Goal: Communication & Community: Answer question/provide support

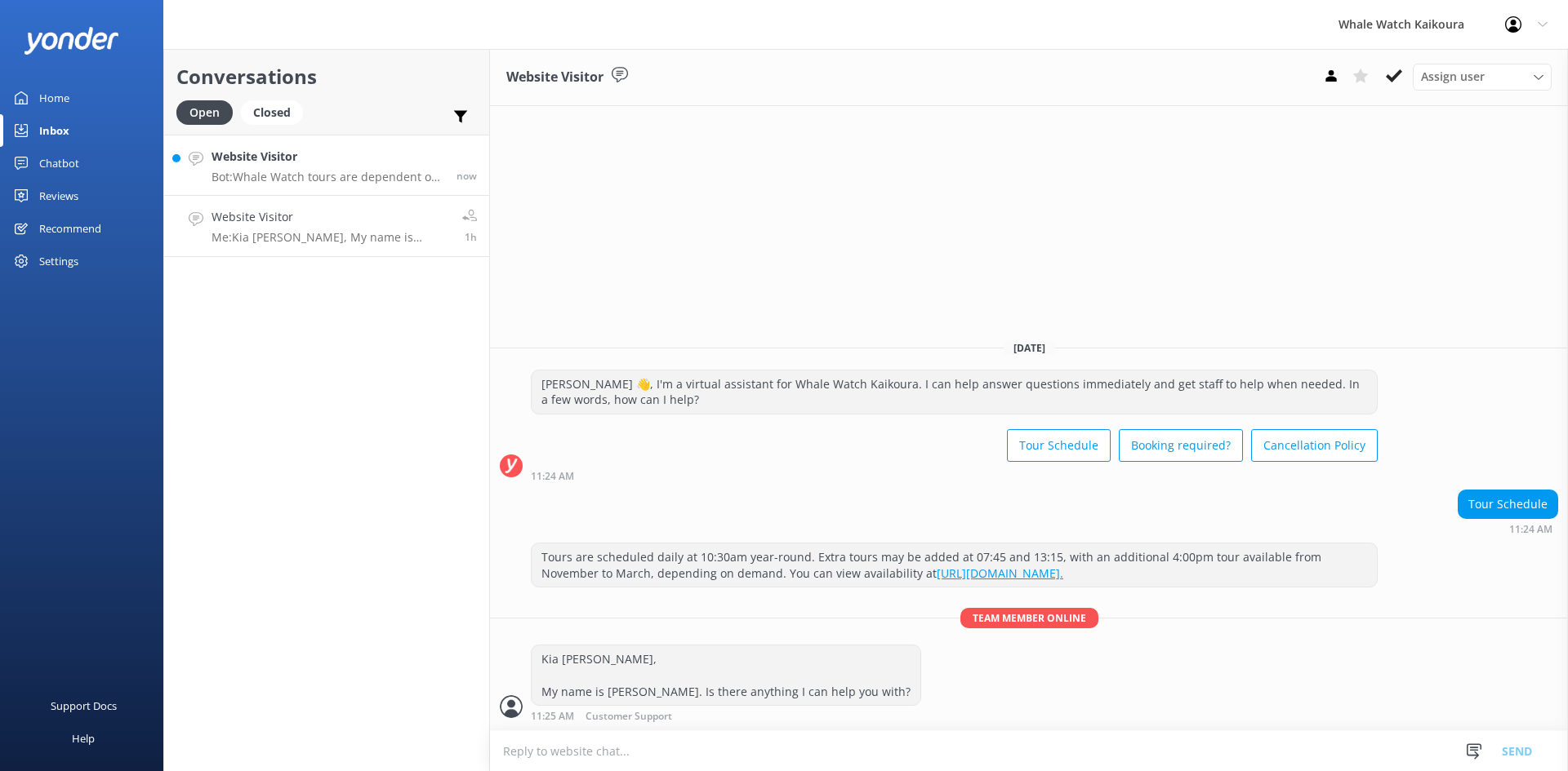
click at [335, 155] on h4 "Website Visitor" at bounding box center [328, 157] width 233 height 18
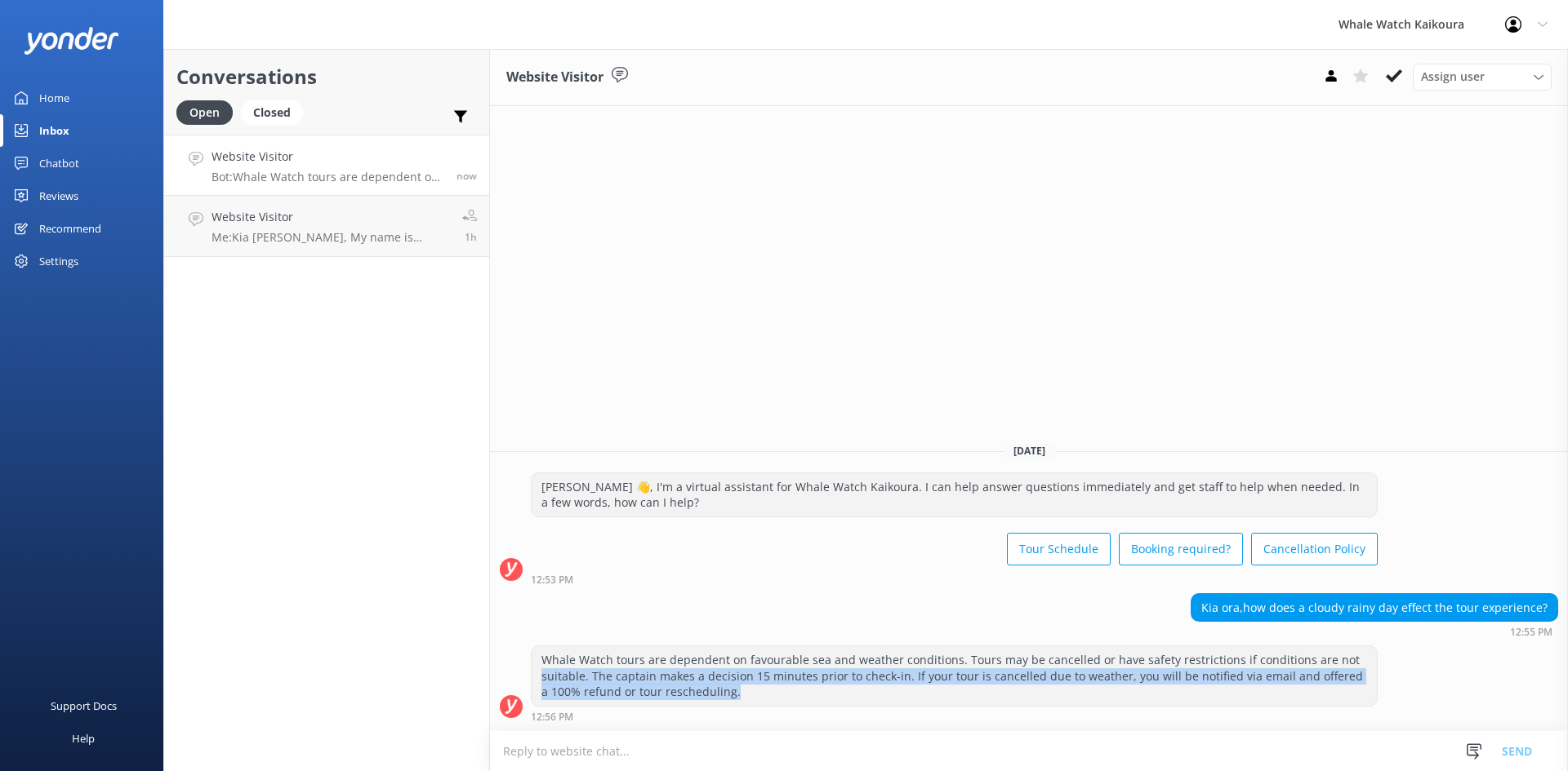
drag, startPoint x: 544, startPoint y: 671, endPoint x: 877, endPoint y: 694, distance: 333.8
click at [877, 694] on div "Whale Watch tours are dependent on favourable sea and weather conditions. Tours…" at bounding box center [953, 676] width 845 height 60
drag, startPoint x: 621, startPoint y: 681, endPoint x: 740, endPoint y: 691, distance: 119.4
click at [740, 691] on div "Whale Watch tours are dependent on favourable sea and weather conditions. Tours…" at bounding box center [953, 676] width 845 height 60
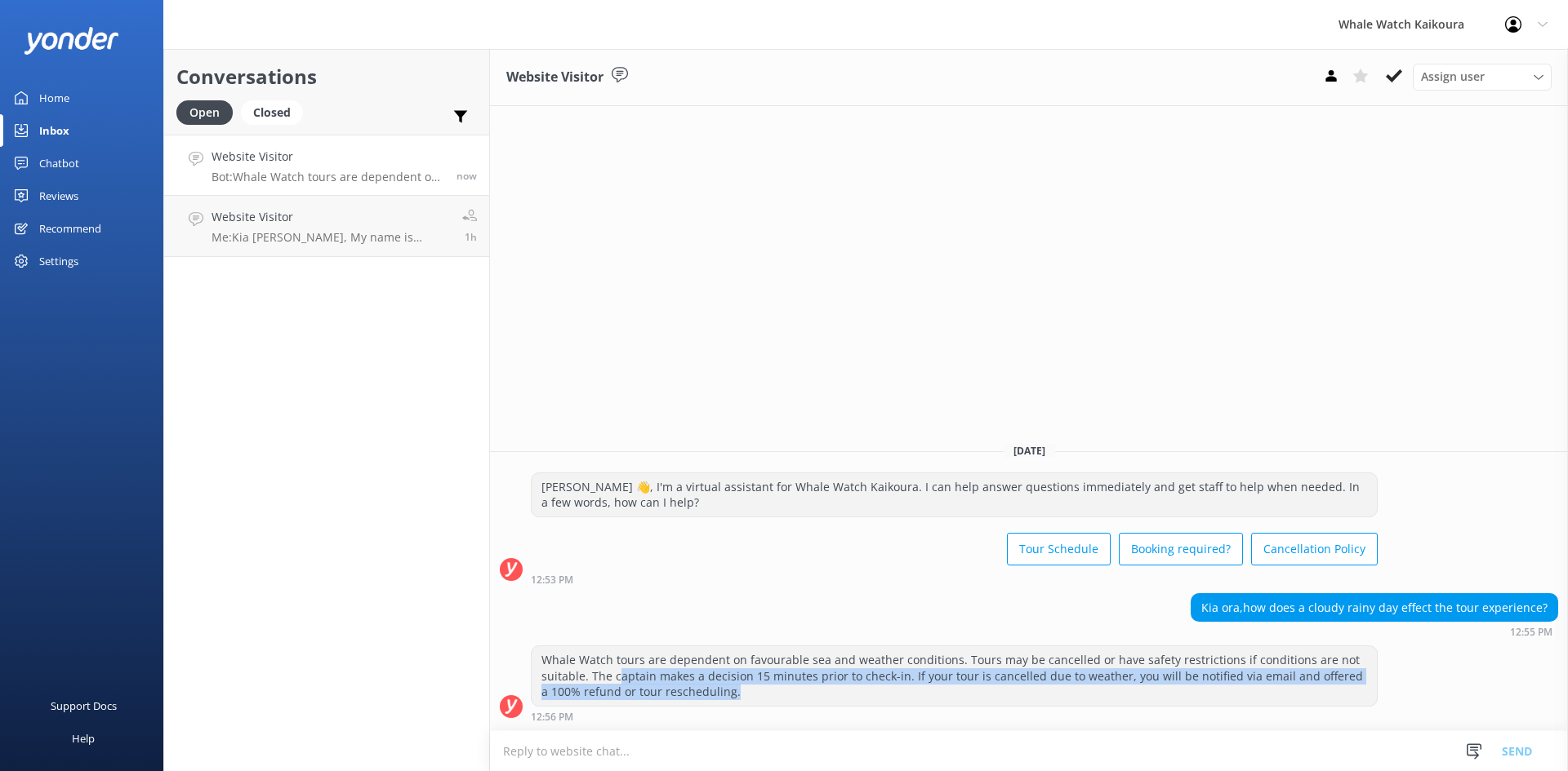
click at [760, 691] on div "Whale Watch tours are dependent on favourable sea and weather conditions. Tours…" at bounding box center [953, 676] width 845 height 60
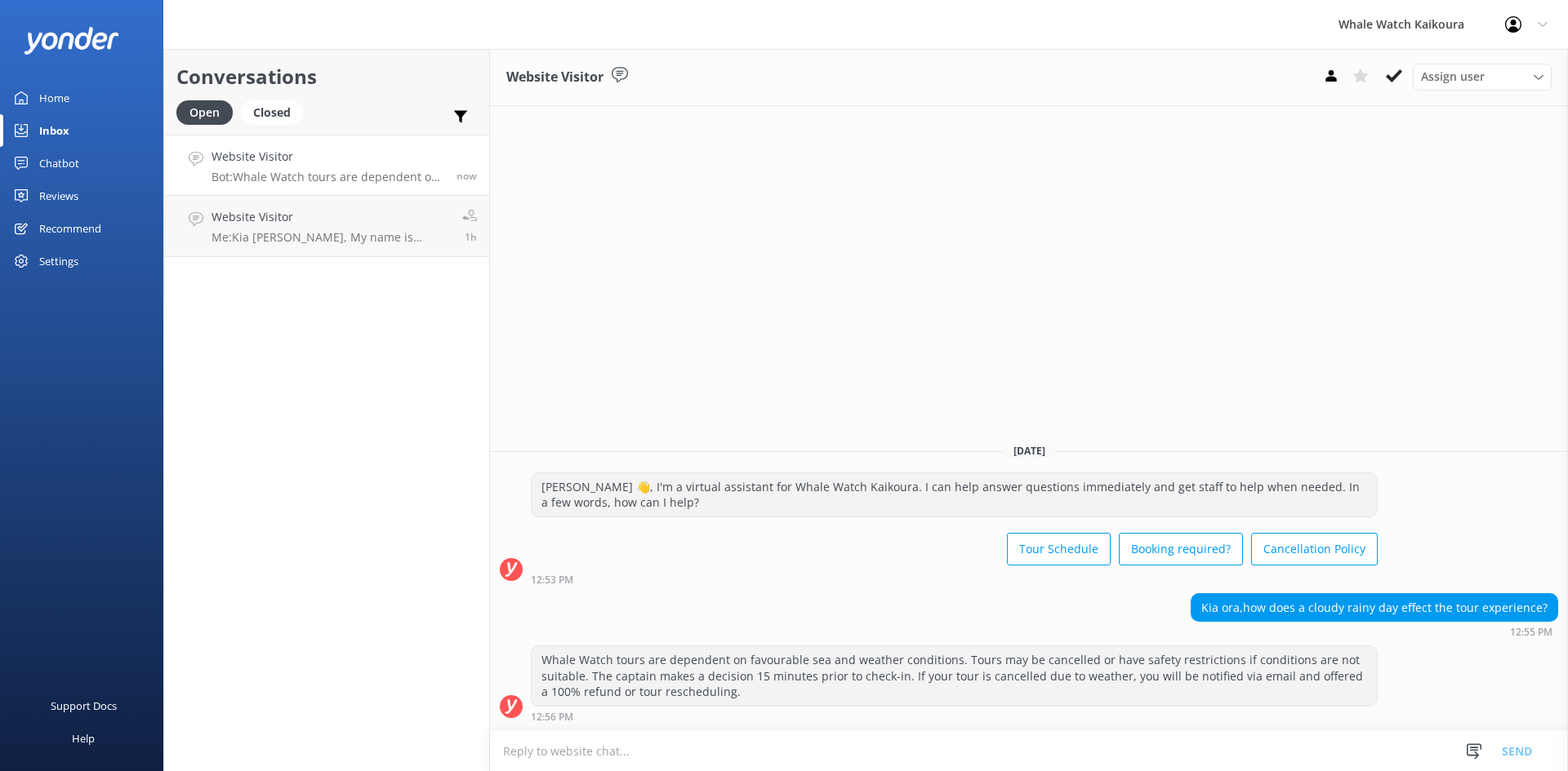
click at [760, 691] on div "Whale Watch tours are dependent on favourable sea and weather conditions. Tours…" at bounding box center [953, 676] width 845 height 60
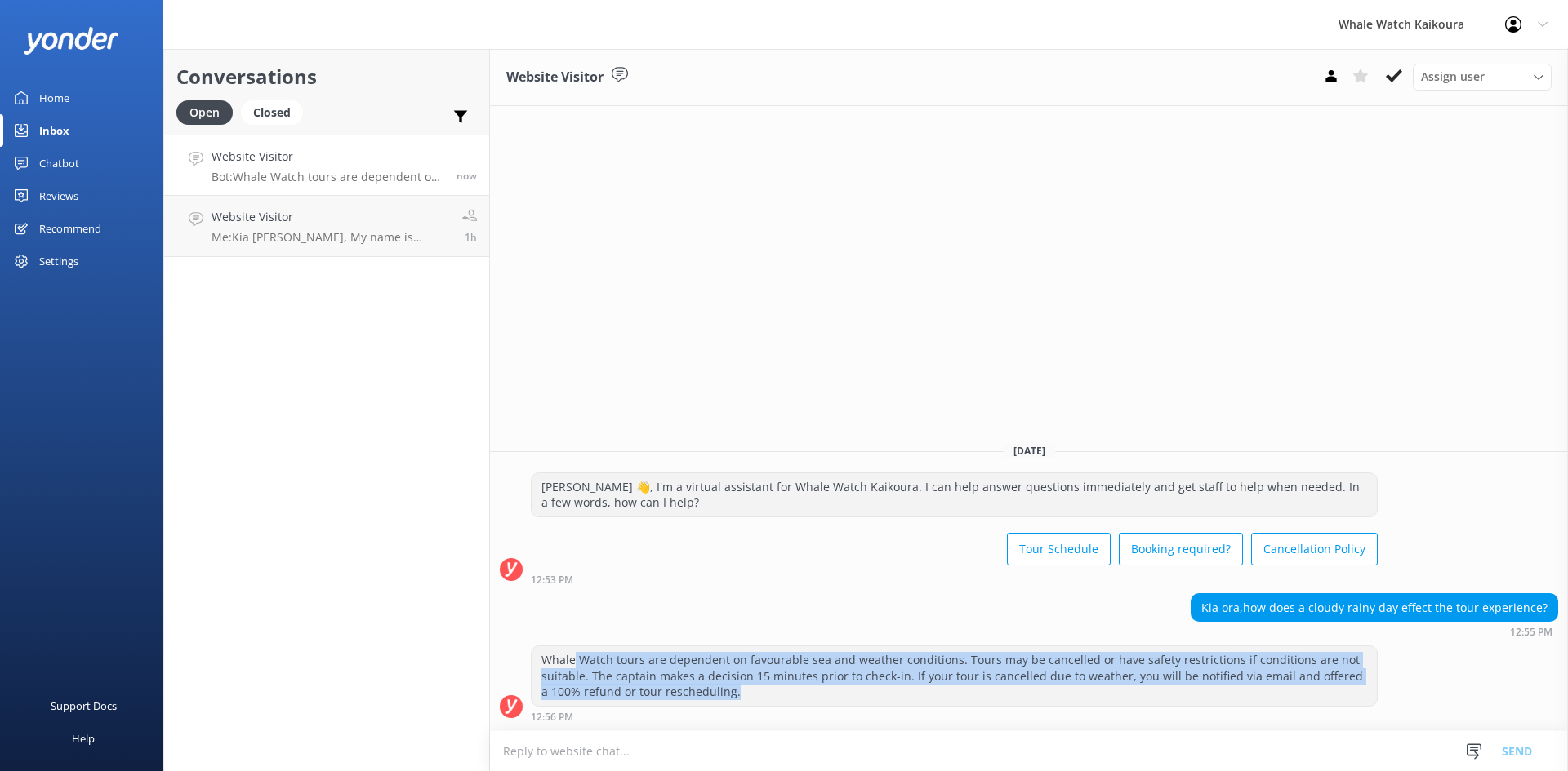
drag, startPoint x: 590, startPoint y: 662, endPoint x: 784, endPoint y: 689, distance: 195.9
click at [784, 689] on div "Whale Watch tours are dependent on favourable sea and weather conditions. Tours…" at bounding box center [953, 676] width 845 height 60
drag, startPoint x: 731, startPoint y: 691, endPoint x: 531, endPoint y: 653, distance: 203.6
click at [531, 653] on div "Whale Watch tours are dependent on favourable sea and weather conditions. Tours…" at bounding box center [953, 676] width 845 height 60
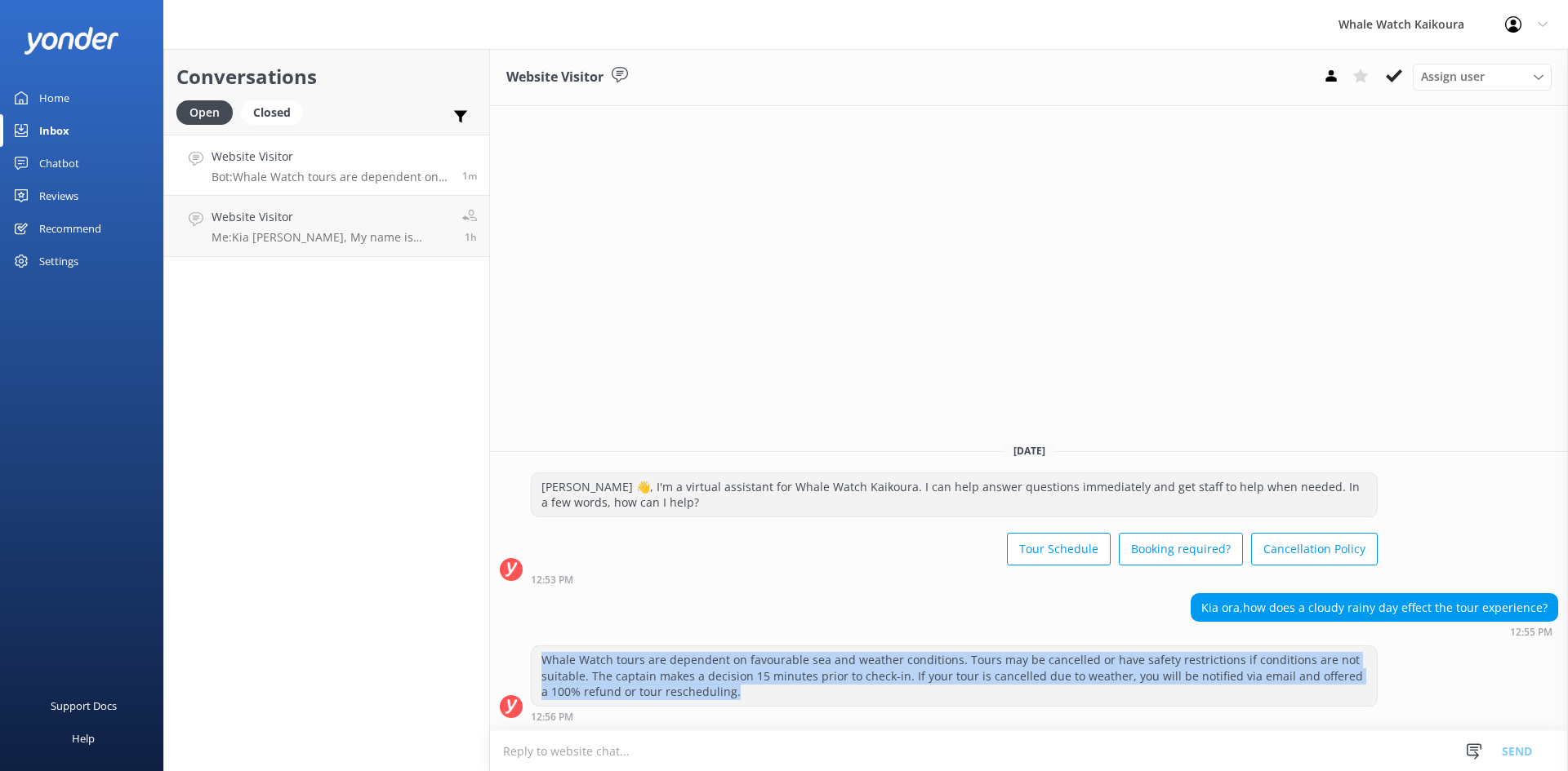
click at [728, 696] on div "Whale Watch tours are dependent on favourable sea and weather conditions. Tours…" at bounding box center [953, 676] width 845 height 60
drag, startPoint x: 728, startPoint y: 696, endPoint x: 550, endPoint y: 637, distance: 187.5
click at [550, 637] on div "[DATE] [PERSON_NAME] 👋, I'm a virtual assistant for Whale Watch Kaikoura. I can…" at bounding box center [1029, 580] width 1078 height 301
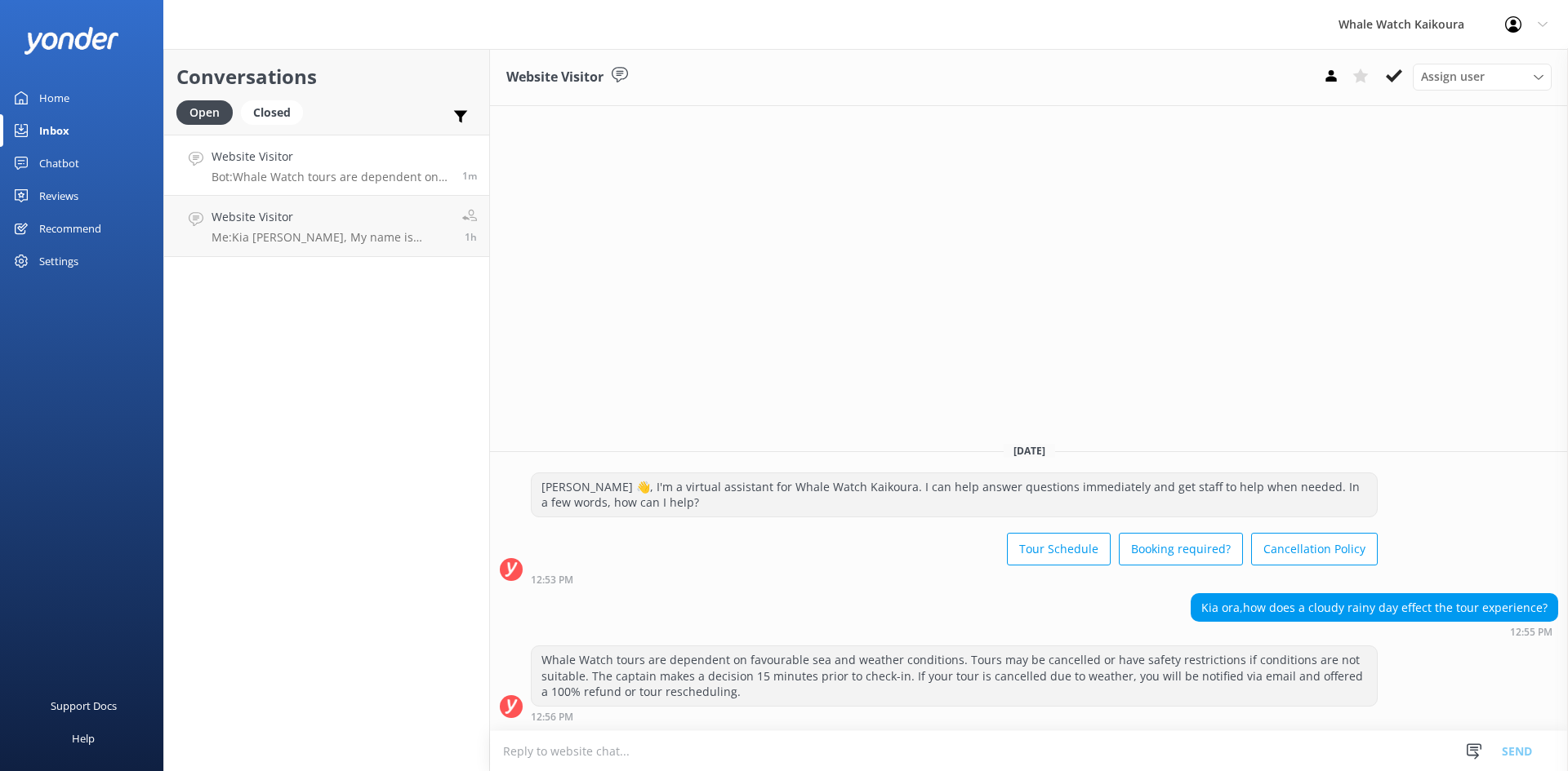
click at [588, 615] on div "Kia ora,how does a cloudy rainy day effect the tour experience? 12:55 PM" at bounding box center [1029, 616] width 1078 height 45
click at [569, 748] on textarea at bounding box center [1029, 751] width 1078 height 40
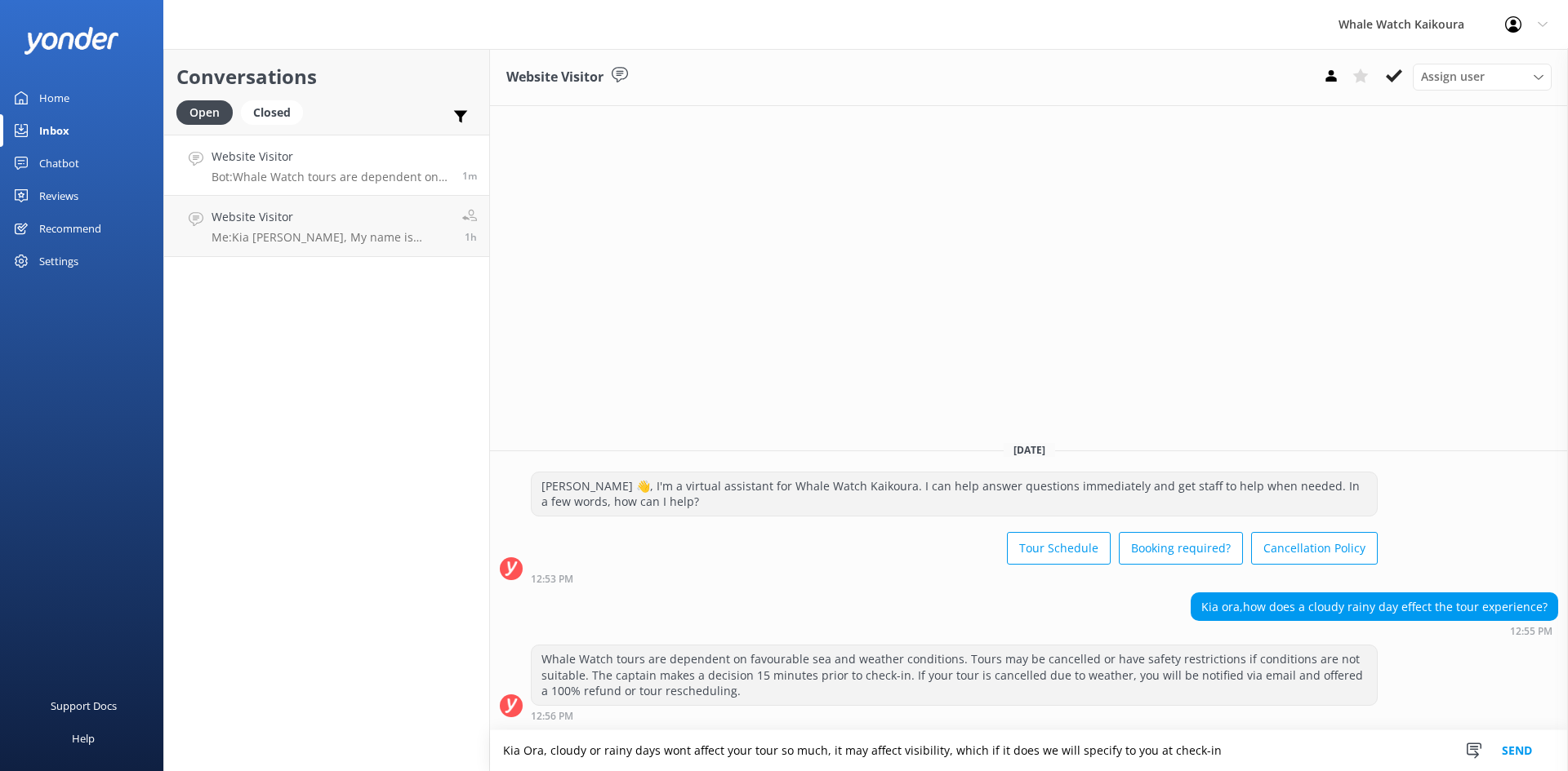
click at [818, 755] on textarea "Kia Ora, cloudy or rainy days wont affect your tour so much, it may affect visi…" at bounding box center [1029, 750] width 1078 height 41
click at [786, 748] on textarea "Kia Ora, cloudy or rainy days wont affect your tour so much, it may affect visi…" at bounding box center [1029, 750] width 1078 height 41
type textarea "[PERSON_NAME], cloudy or rainy days wont affect your tour much, it may affect v…"
click at [1513, 752] on button "Send" at bounding box center [1517, 750] width 62 height 41
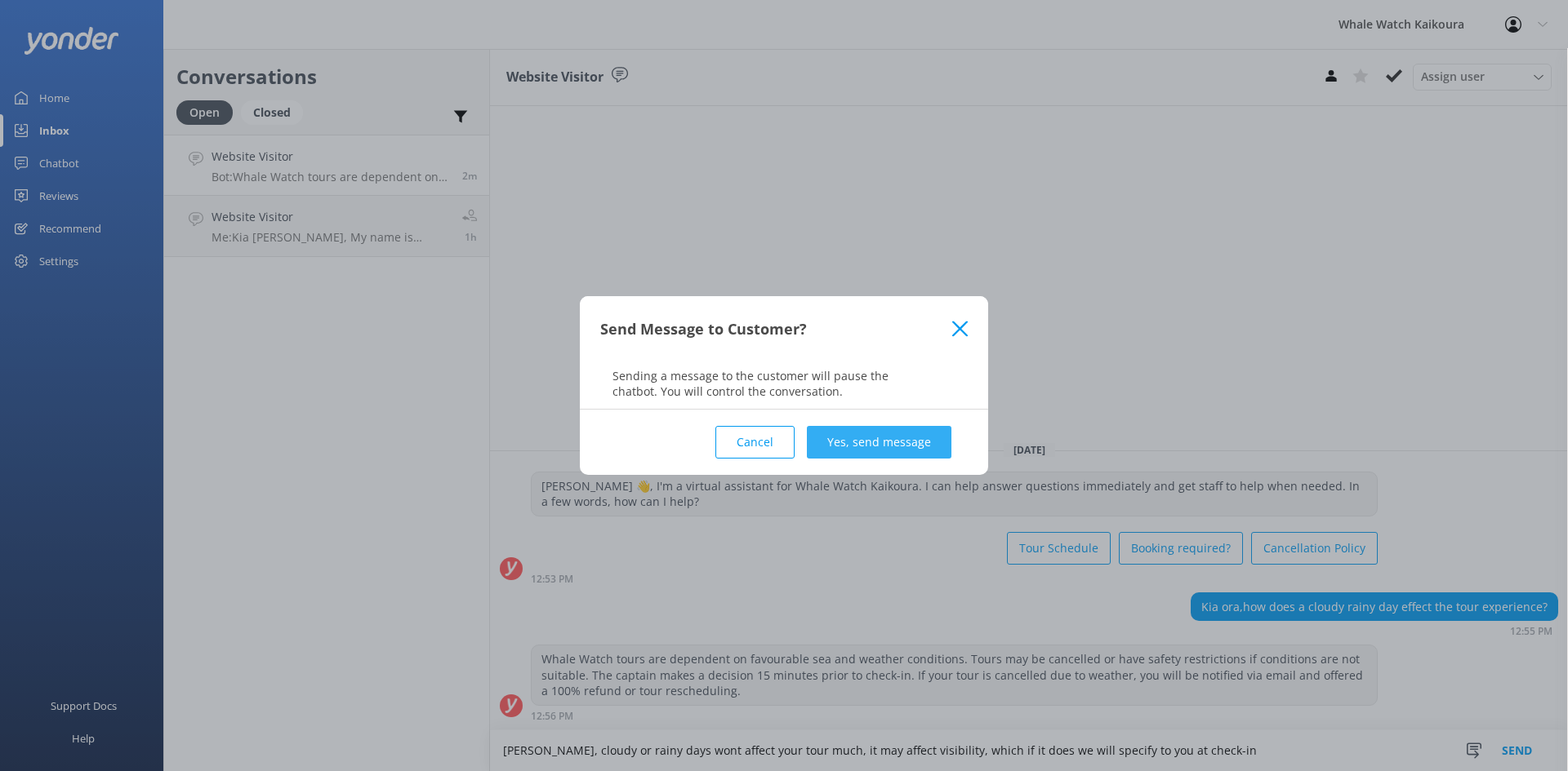
click at [878, 440] on button "Yes, send message" at bounding box center [879, 443] width 145 height 33
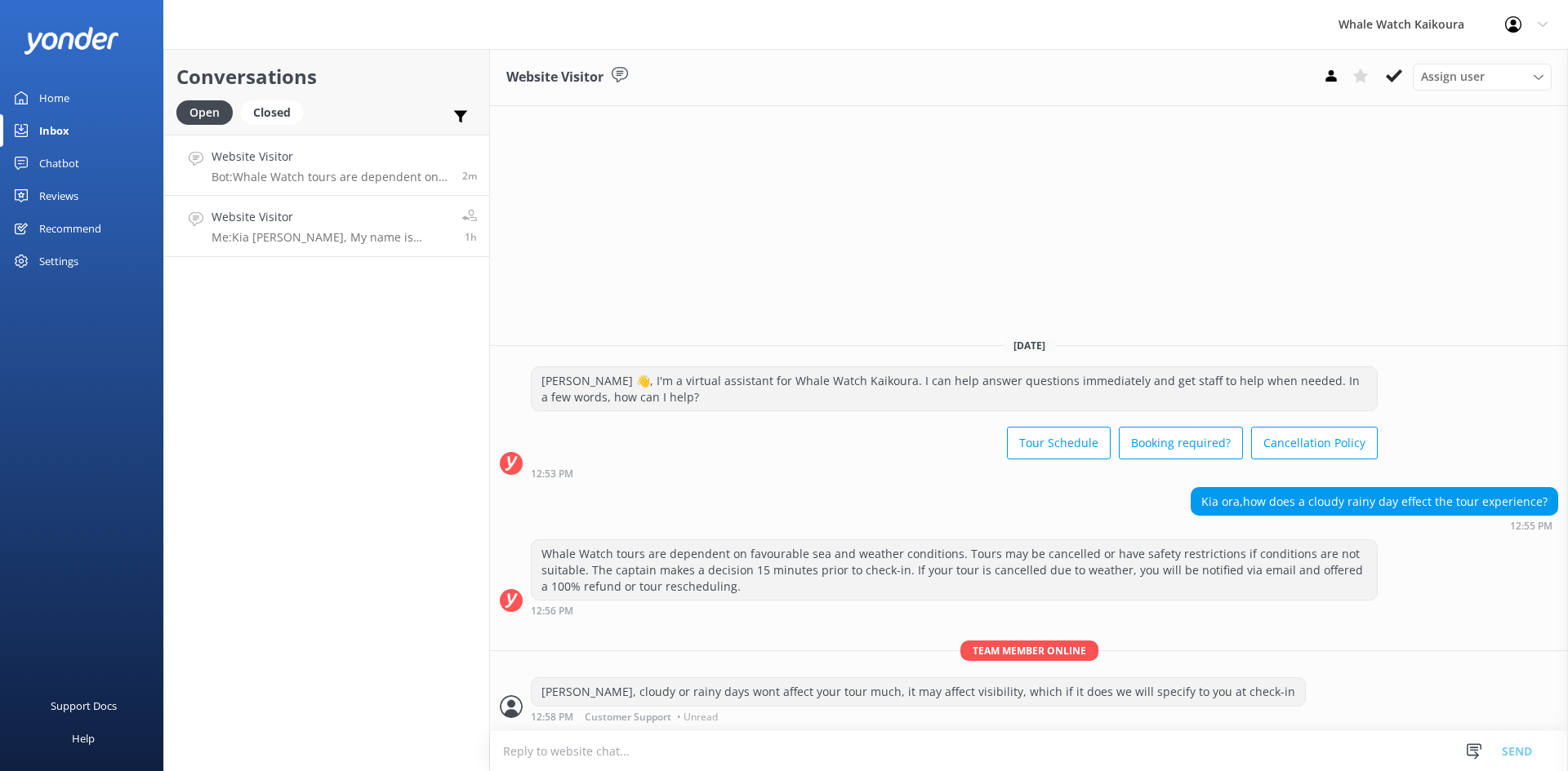
click at [375, 229] on div "Website Visitor Me: Kia [PERSON_NAME], My name is [PERSON_NAME]. Is there anyth…" at bounding box center [330, 225] width 238 height 36
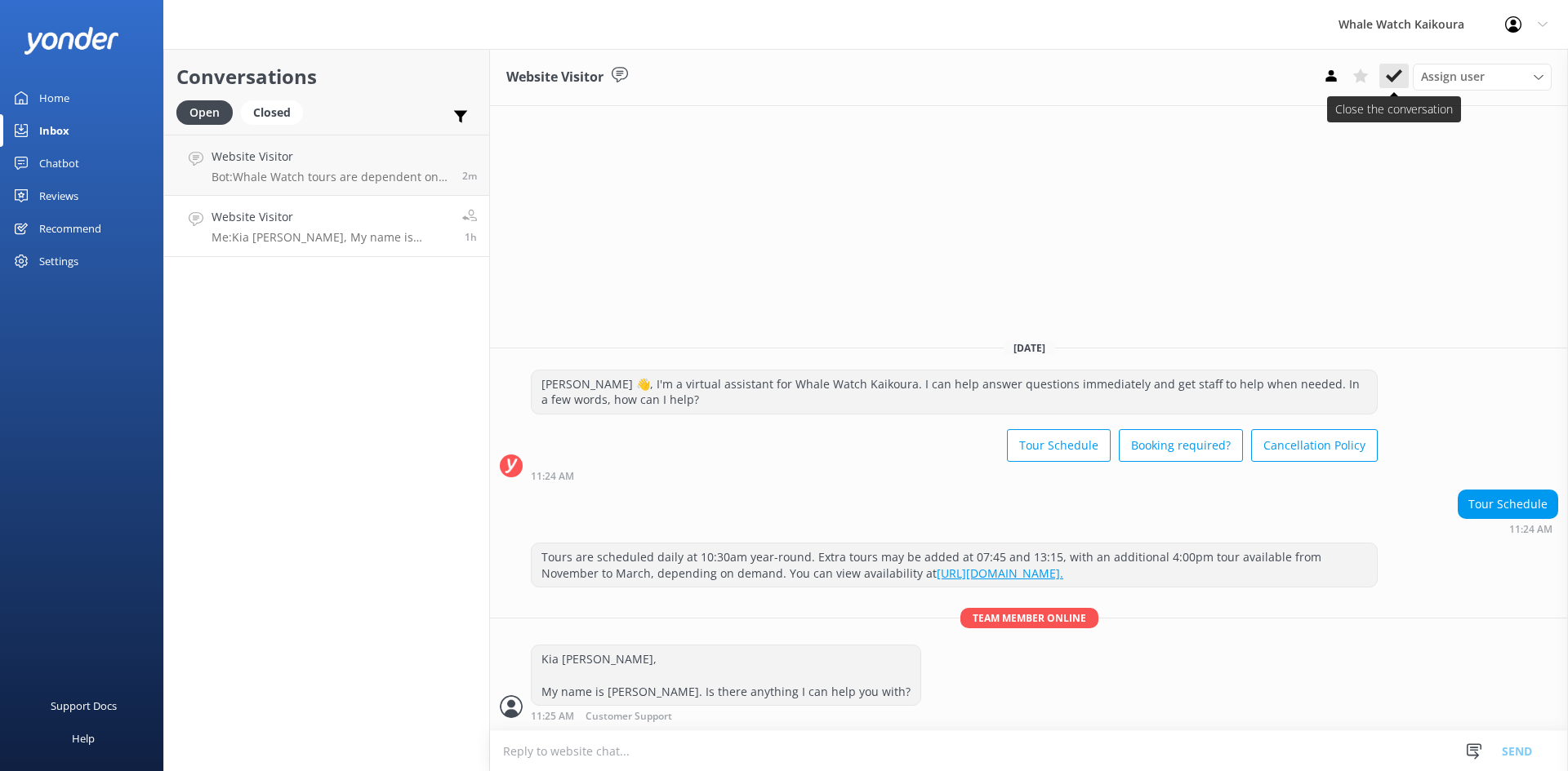
click at [1403, 74] on button at bounding box center [1394, 75] width 29 height 24
